Goal: Information Seeking & Learning: Learn about a topic

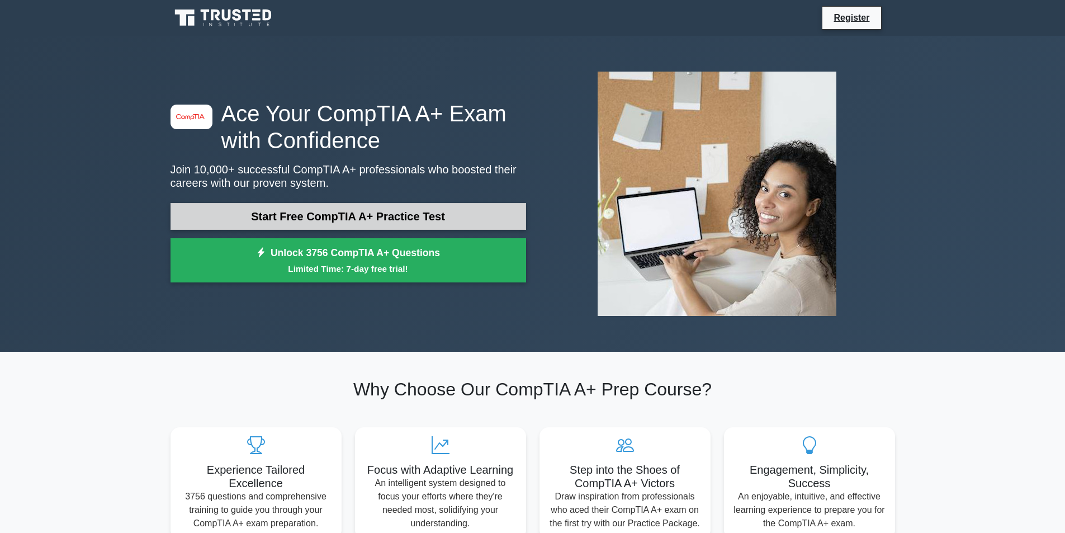
click at [379, 218] on link "Start Free CompTIA A+ Practice Test" at bounding box center [349, 216] width 356 height 27
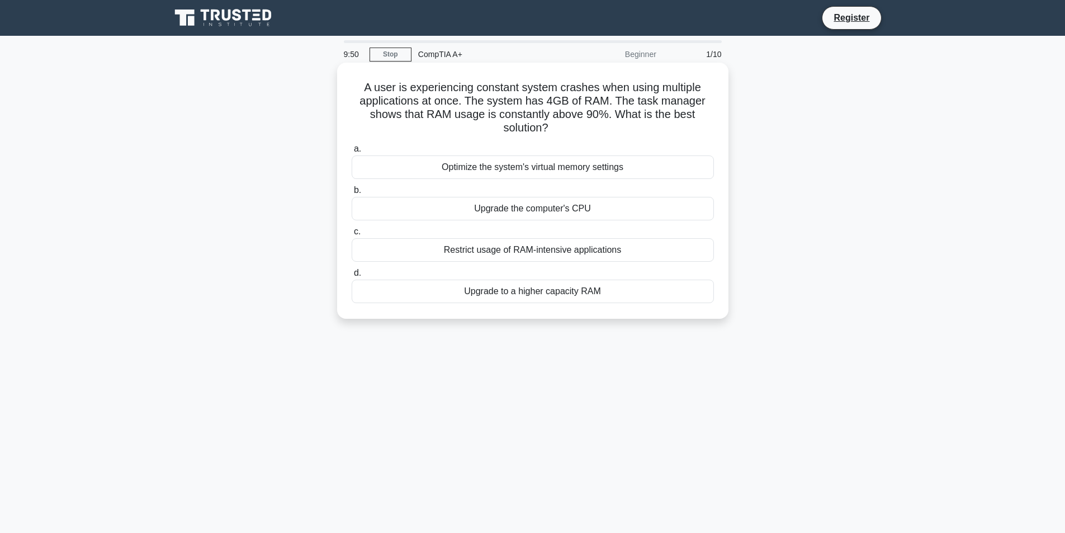
click at [570, 292] on div "Upgrade to a higher capacity RAM" at bounding box center [533, 291] width 362 height 23
click at [352, 277] on input "d. Upgrade to a higher capacity RAM" at bounding box center [352, 273] width 0 height 7
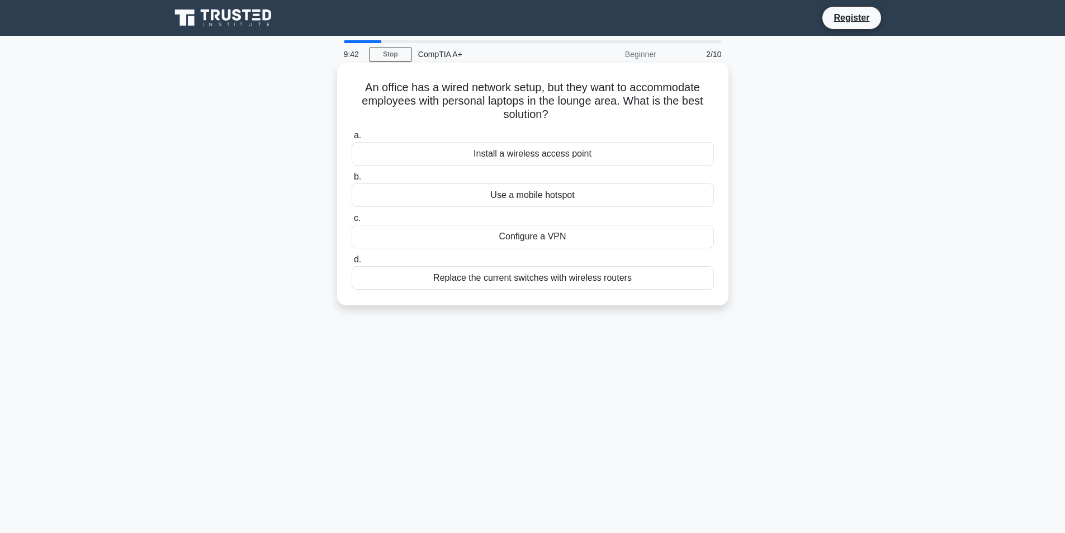
click at [550, 156] on div "Install a wireless access point" at bounding box center [533, 153] width 362 height 23
click at [352, 139] on input "a. Install a wireless access point" at bounding box center [352, 135] width 0 height 7
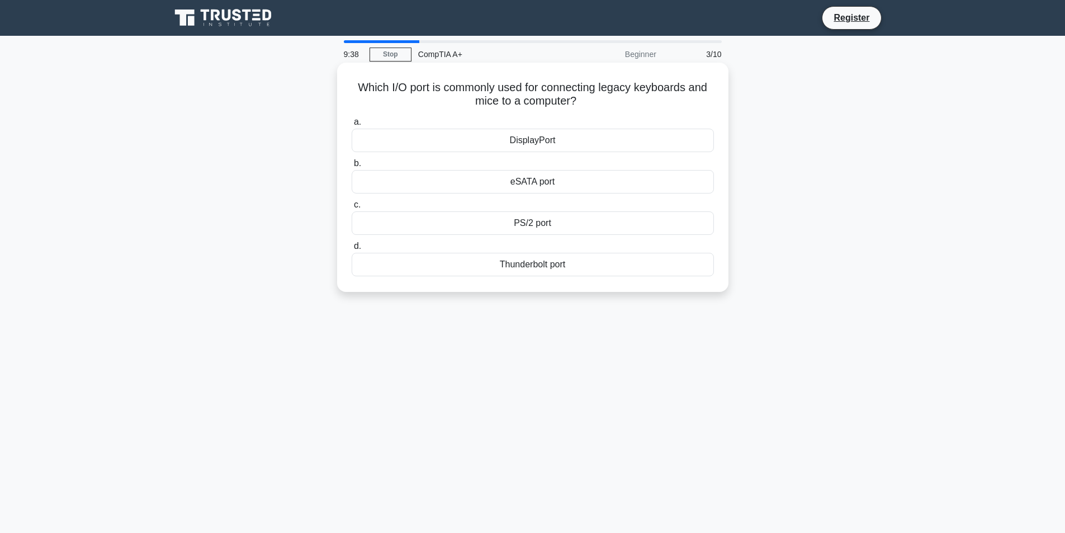
click at [542, 228] on div "PS/2 port" at bounding box center [533, 222] width 362 height 23
click at [352, 209] on input "c. PS/2 port" at bounding box center [352, 204] width 0 height 7
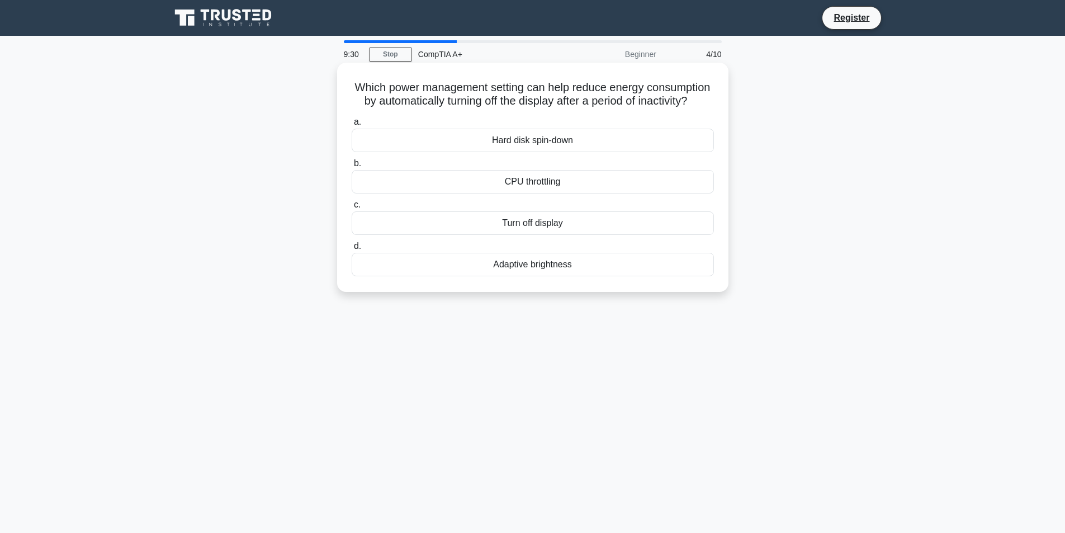
click at [550, 235] on div "Turn off display" at bounding box center [533, 222] width 362 height 23
click at [352, 209] on input "c. Turn off display" at bounding box center [352, 204] width 0 height 7
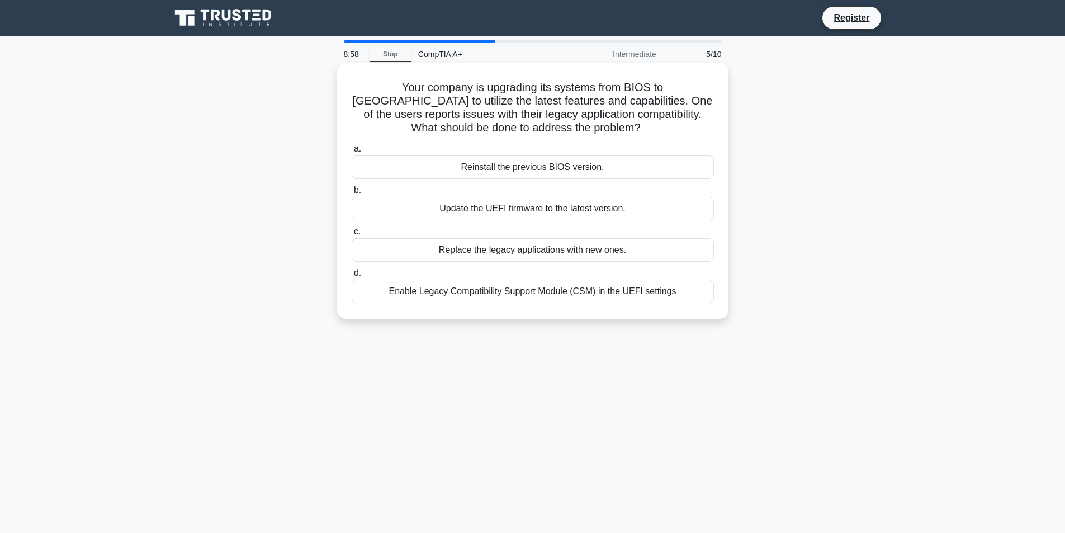
click at [618, 295] on div "Enable Legacy Compatibility Support Module (CSM) in the UEFI settings" at bounding box center [533, 291] width 362 height 23
click at [352, 277] on input "d. Enable Legacy Compatibility Support Module (CSM) in the UEFI settings" at bounding box center [352, 273] width 0 height 7
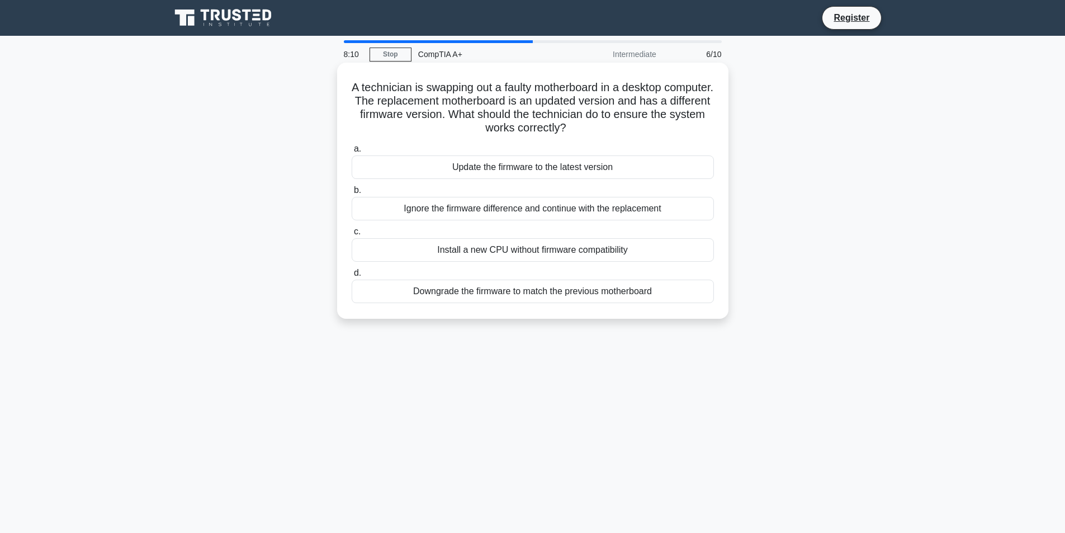
click at [537, 297] on div "Downgrade the firmware to match the previous motherboard" at bounding box center [533, 291] width 362 height 23
click at [352, 277] on input "d. Downgrade the firmware to match the previous motherboard" at bounding box center [352, 273] width 0 height 7
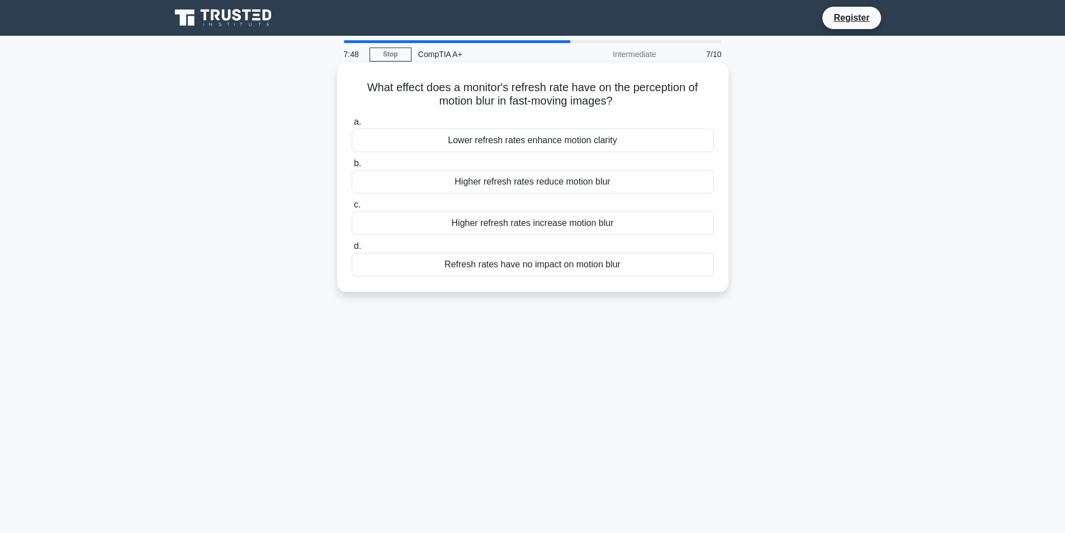
click at [548, 183] on div "Higher refresh rates reduce motion blur" at bounding box center [533, 181] width 362 height 23
click at [352, 167] on input "b. Higher refresh rates reduce motion blur" at bounding box center [352, 163] width 0 height 7
click at [565, 262] on div "Replace the CMOS battery" at bounding box center [533, 264] width 362 height 23
click at [352, 250] on input "d. Replace the CMOS battery" at bounding box center [352, 246] width 0 height 7
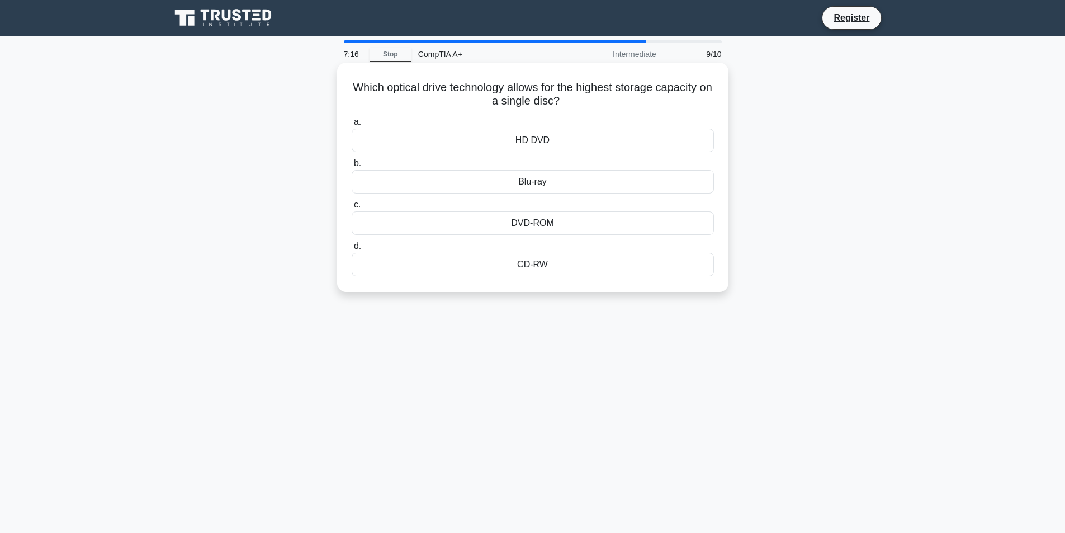
click at [551, 267] on div "CD-RW" at bounding box center [533, 264] width 362 height 23
click at [352, 250] on input "d. CD-RW" at bounding box center [352, 246] width 0 height 7
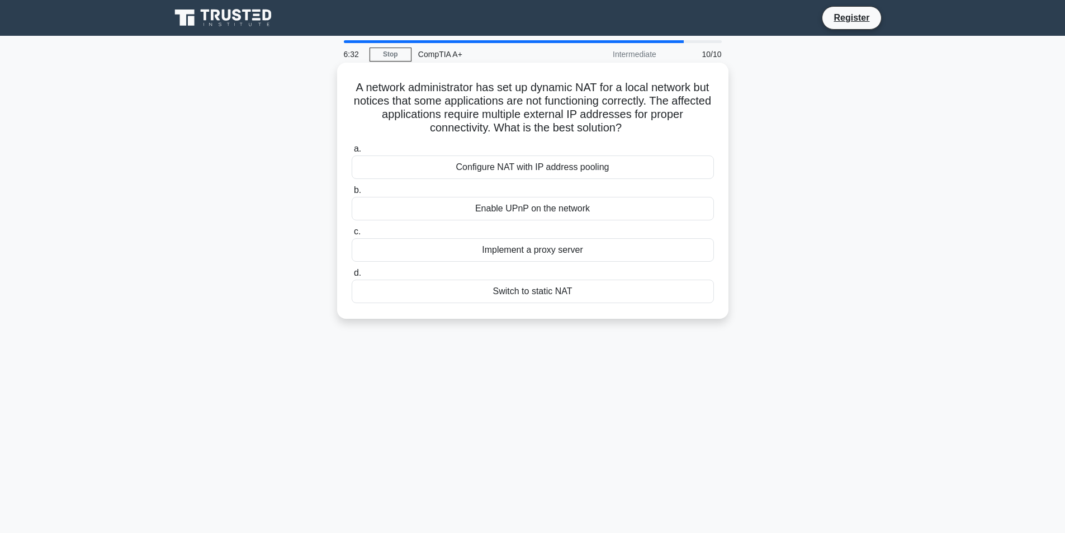
click at [537, 209] on div "Enable UPnP on the network" at bounding box center [533, 208] width 362 height 23
click at [352, 194] on input "b. Enable UPnP on the network" at bounding box center [352, 190] width 0 height 7
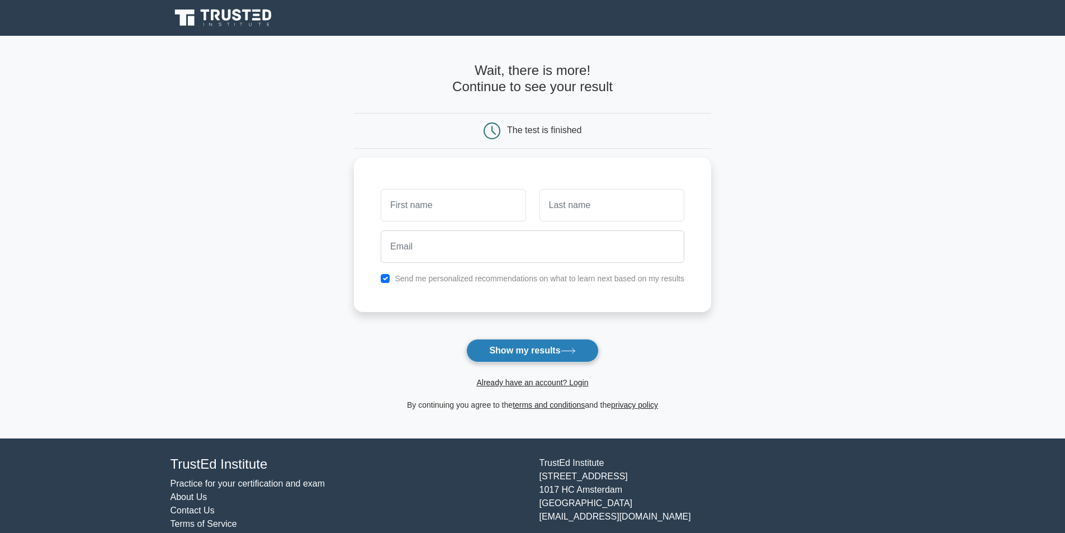
click at [570, 346] on button "Show my results" at bounding box center [532, 350] width 132 height 23
click at [473, 215] on input "text" at bounding box center [453, 202] width 145 height 32
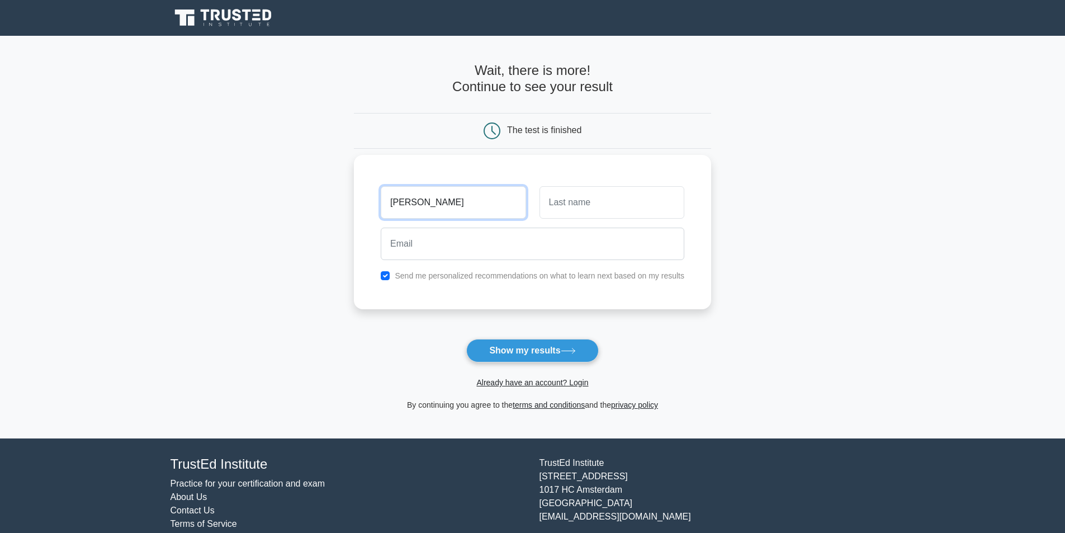
type input "robert"
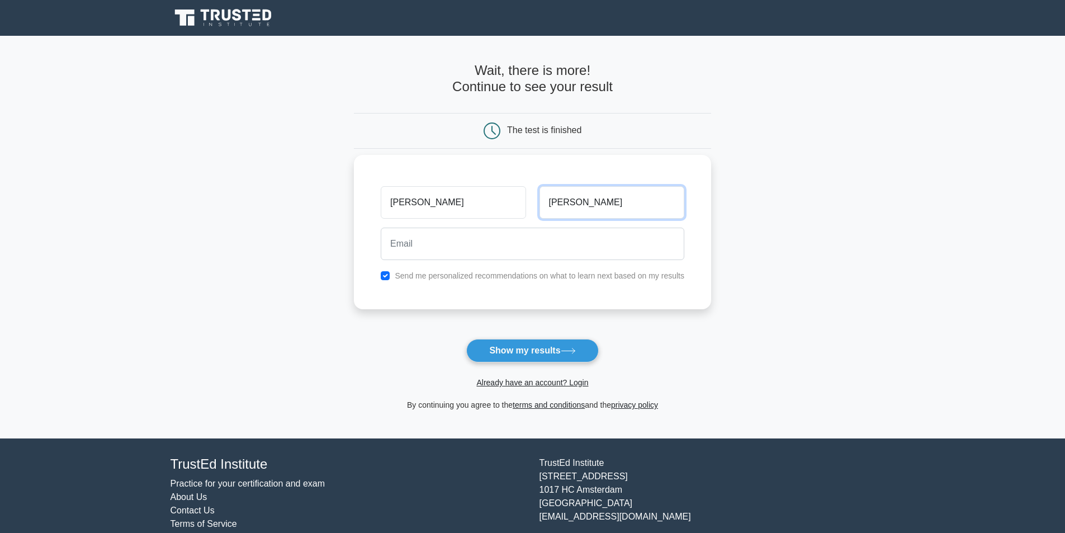
type input "james"
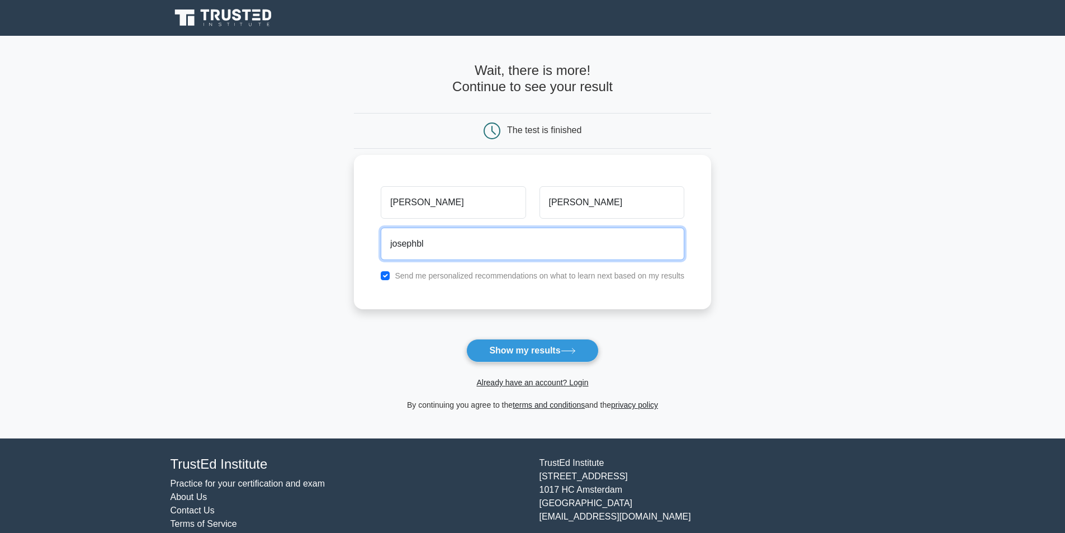
type input "josephblue779@gmail.com"
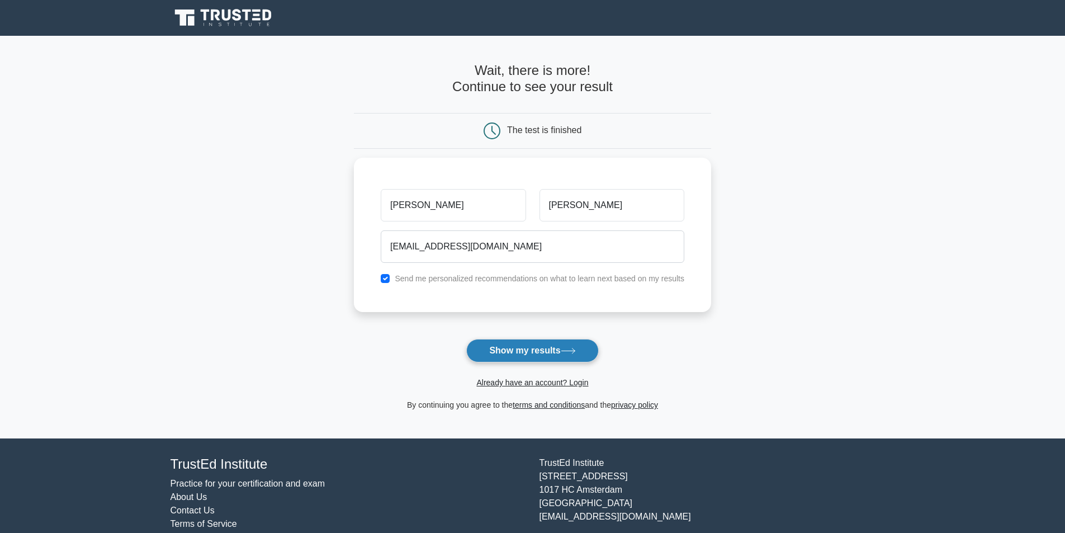
click at [544, 356] on button "Show my results" at bounding box center [532, 350] width 132 height 23
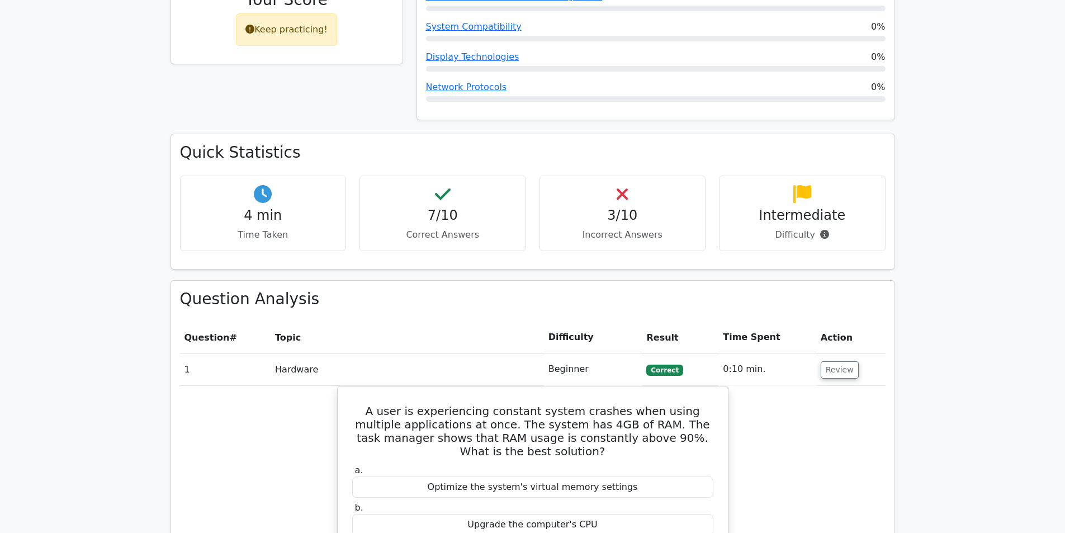
scroll to position [559, 0]
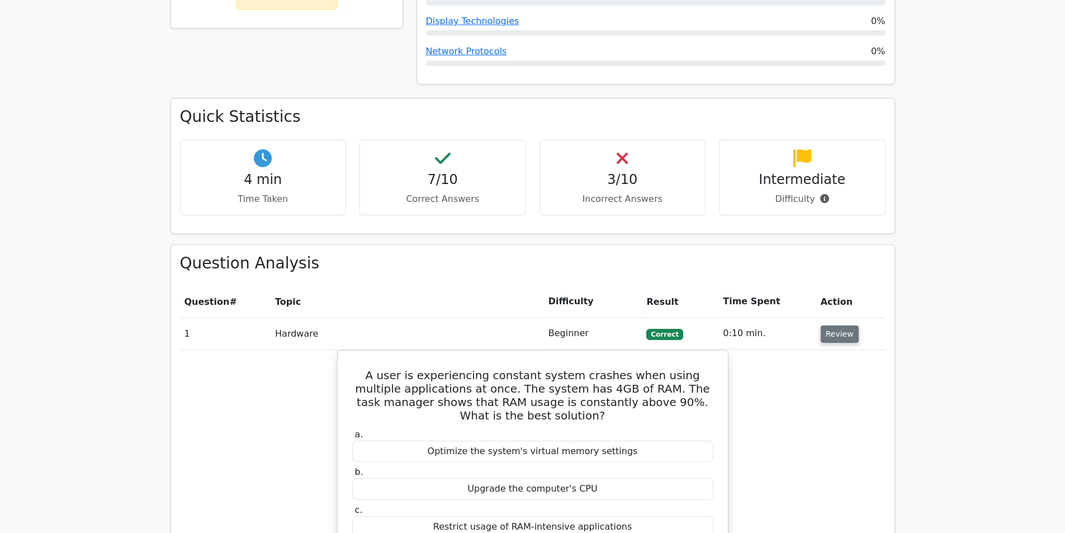
click at [838, 325] on button "Review" at bounding box center [840, 333] width 38 height 17
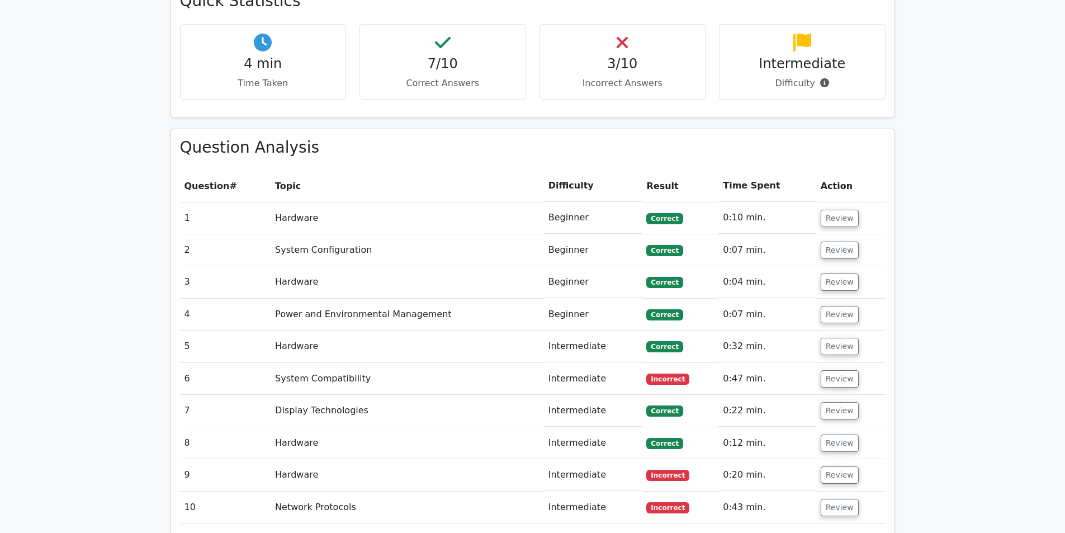
scroll to position [727, 0]
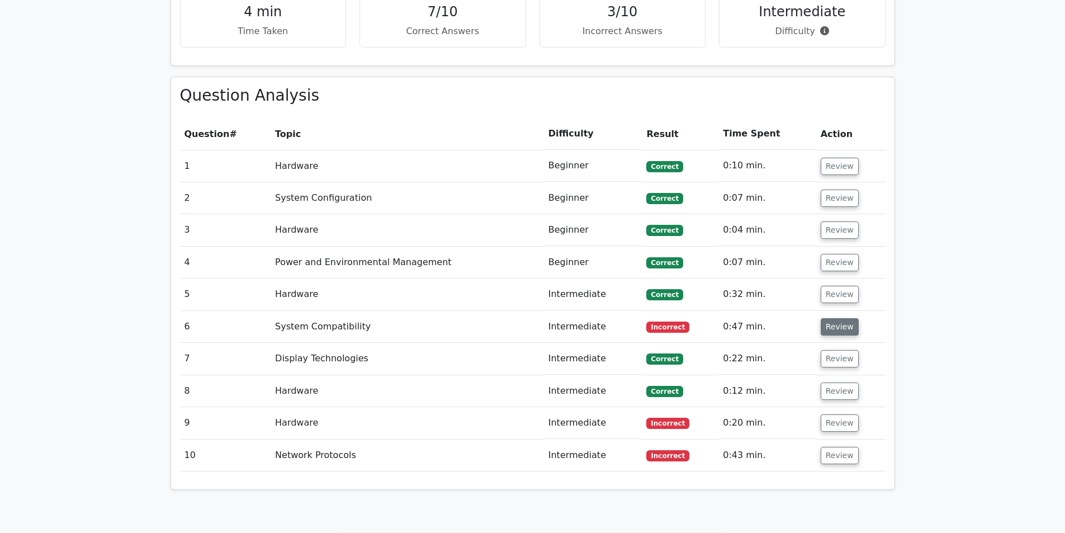
click at [837, 311] on td "Review" at bounding box center [851, 327] width 69 height 32
click at [835, 318] on button "Review" at bounding box center [840, 326] width 38 height 17
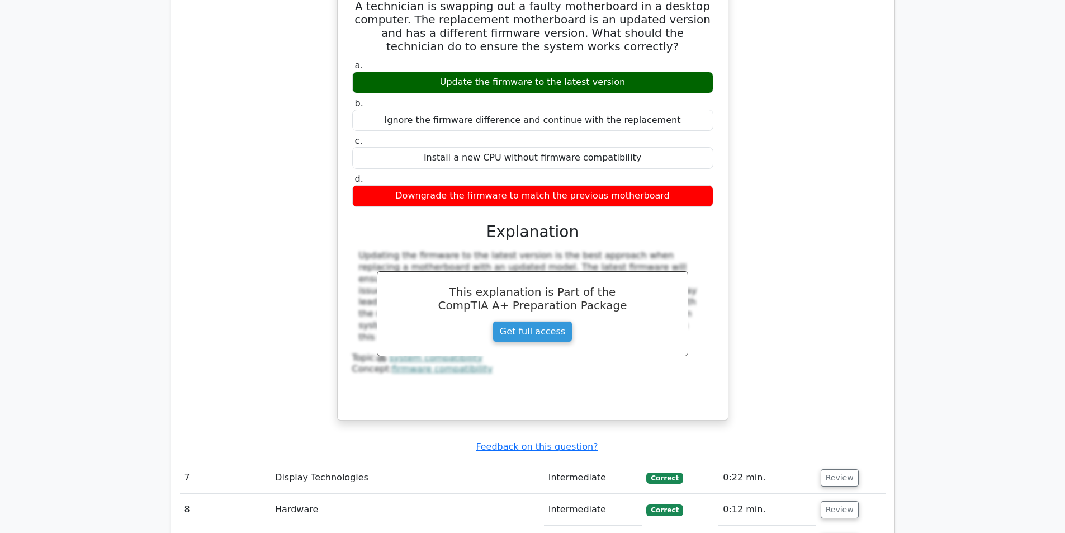
scroll to position [1230, 0]
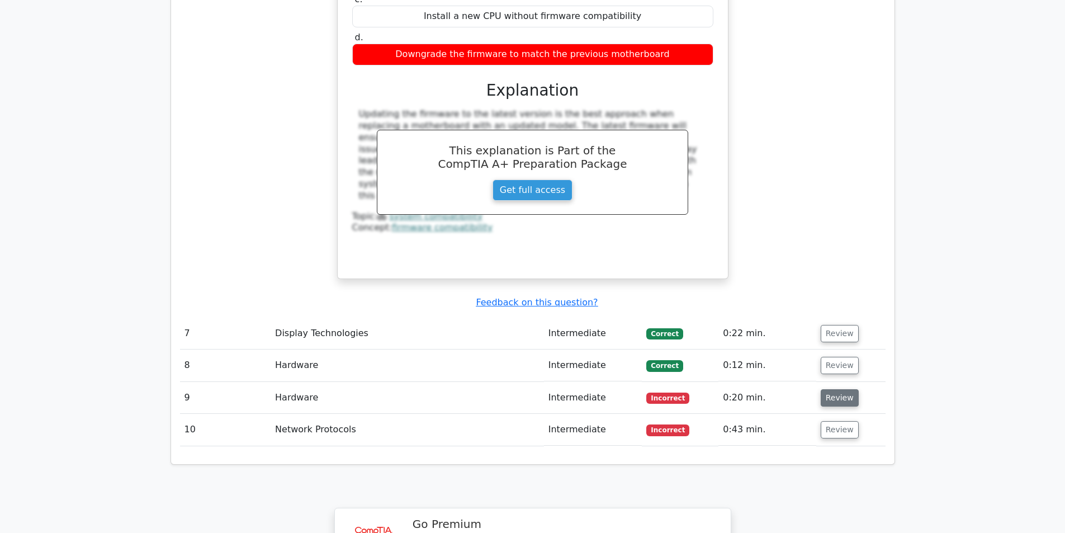
click at [834, 389] on button "Review" at bounding box center [840, 397] width 38 height 17
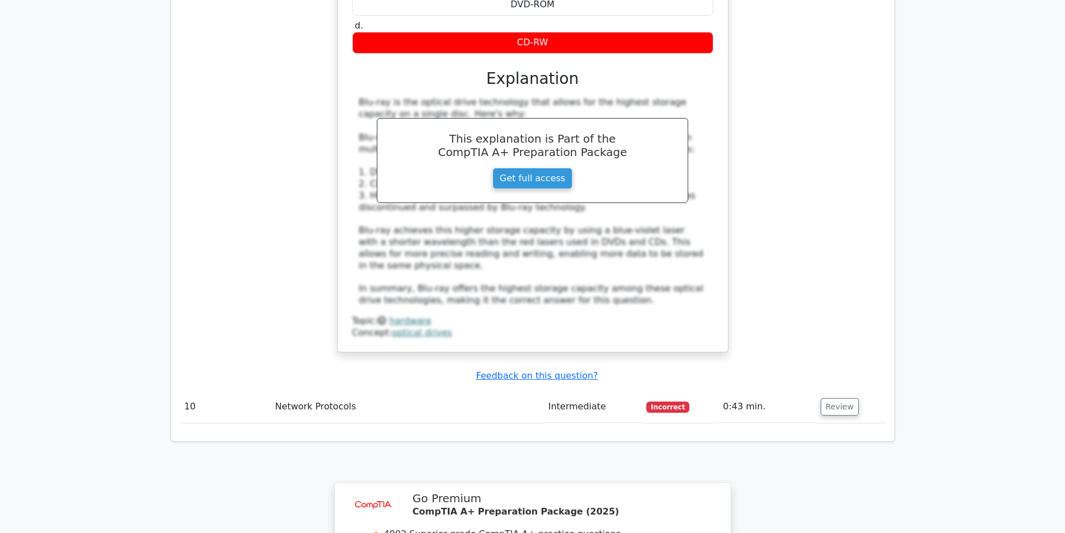
scroll to position [1846, 0]
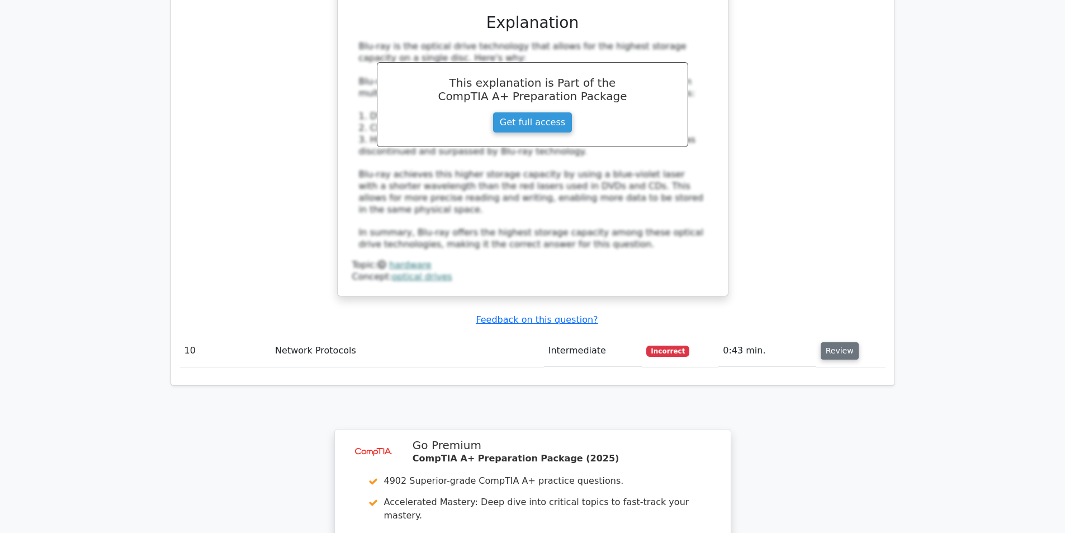
click at [831, 342] on button "Review" at bounding box center [840, 350] width 38 height 17
